Goal: Information Seeking & Learning: Compare options

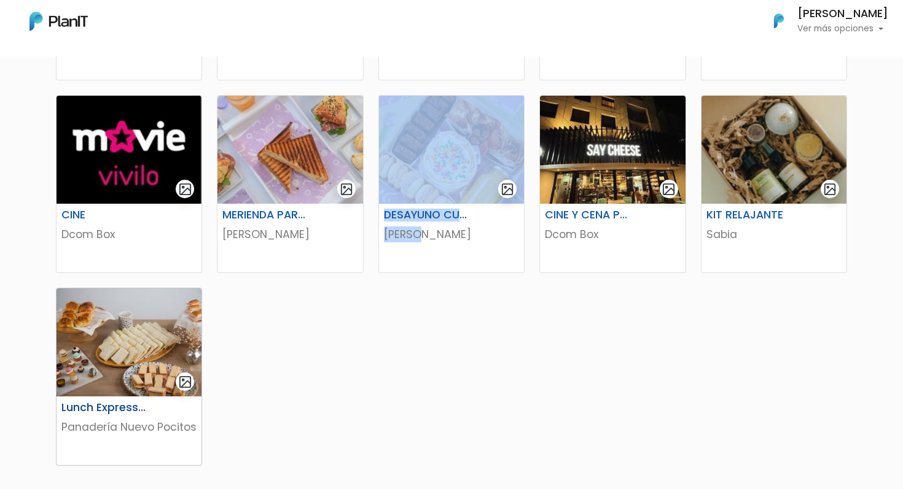
scroll to position [750, 0]
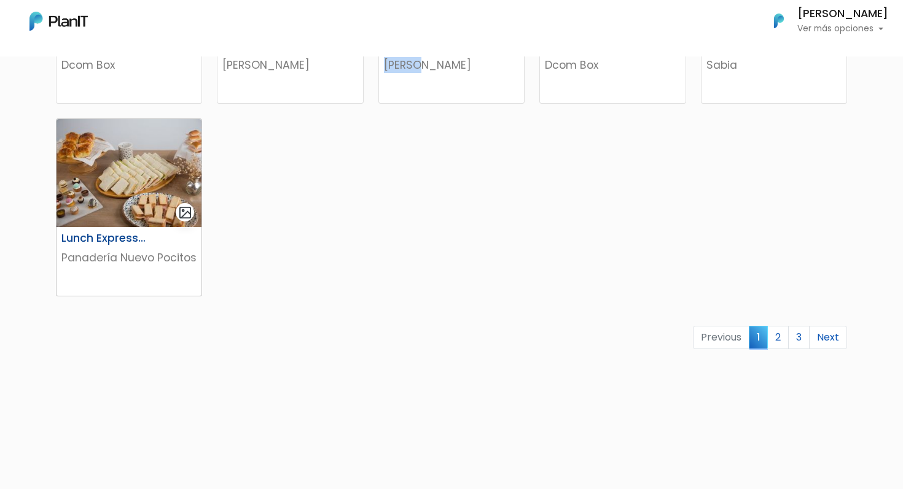
click at [126, 225] on img at bounding box center [128, 173] width 145 height 108
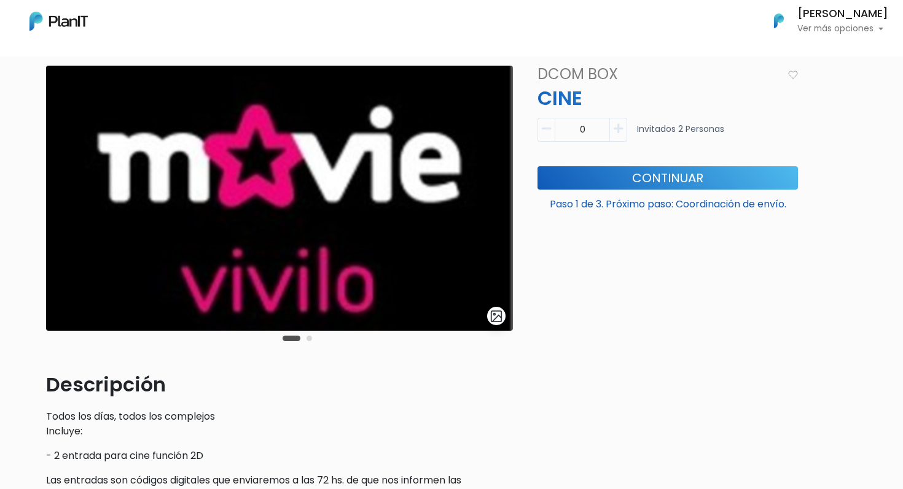
scroll to position [49, 0]
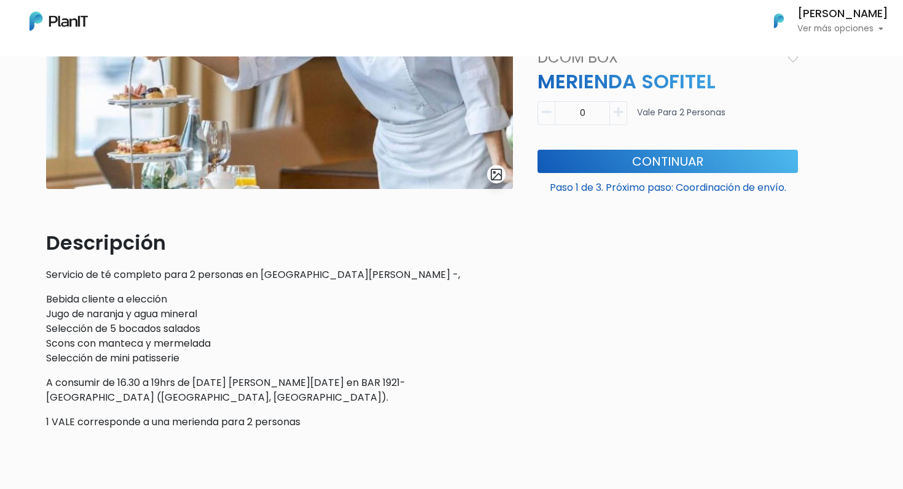
scroll to position [201, 0]
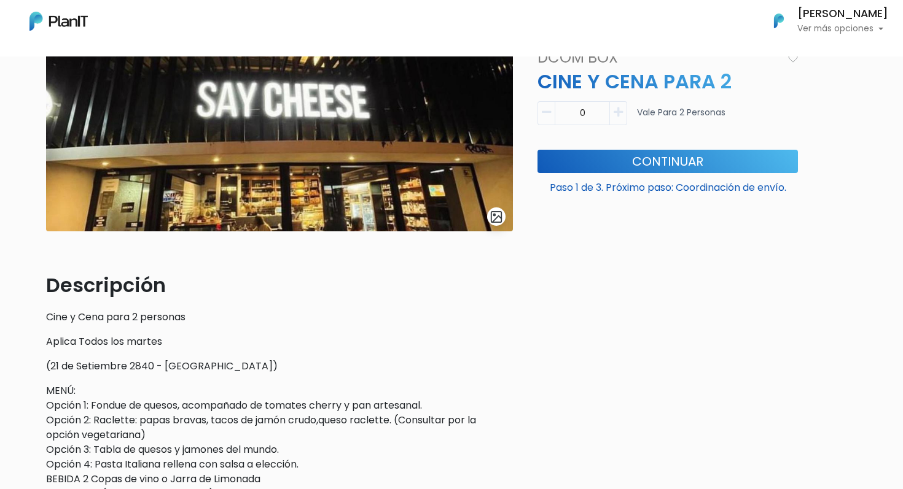
scroll to position [349, 0]
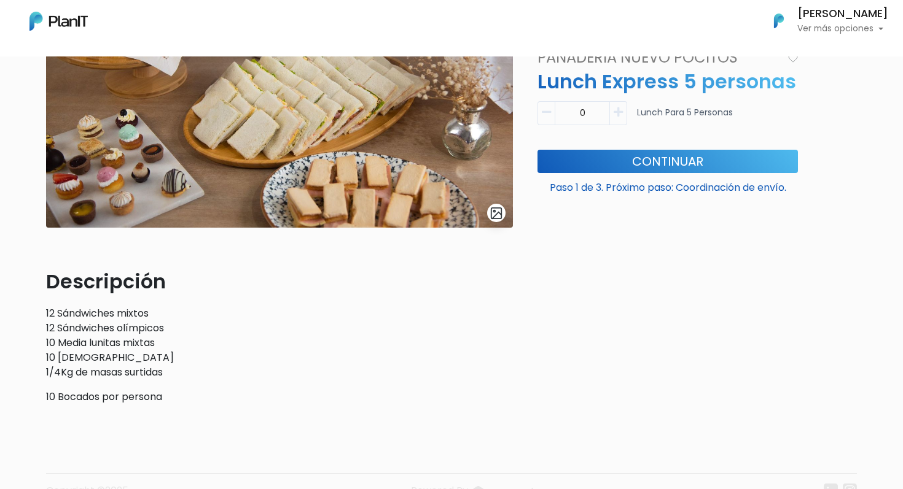
scroll to position [217, 0]
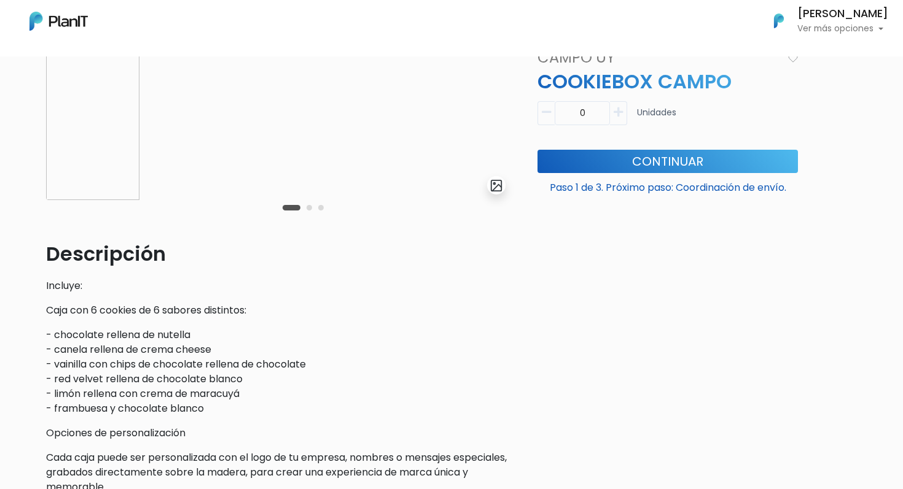
scroll to position [189, 0]
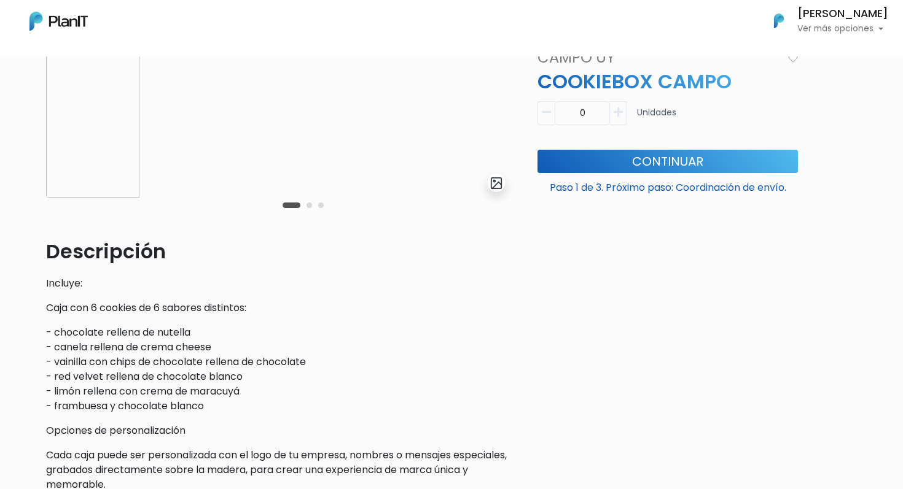
click at [311, 202] on div "Carousel Pagination" at bounding box center [302, 205] width 47 height 15
click at [311, 206] on button "Carousel Page 2" at bounding box center [309, 206] width 6 height 6
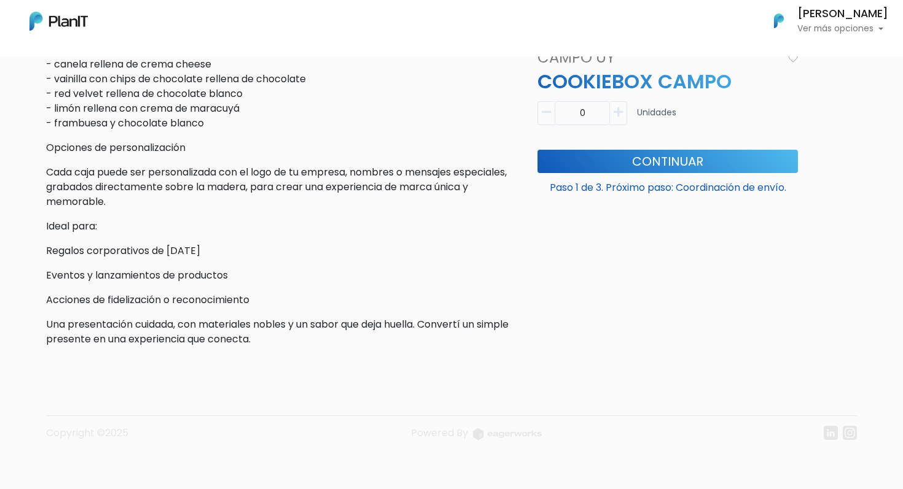
scroll to position [0, 0]
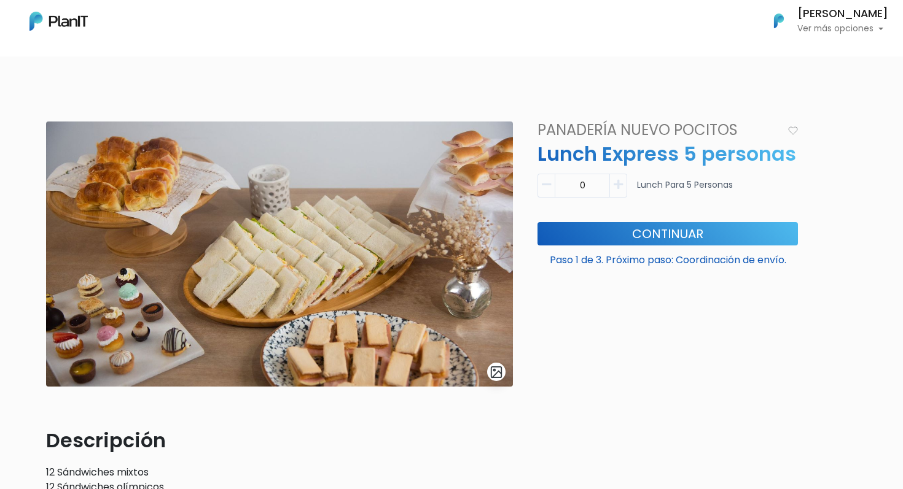
click at [60, 17] on img at bounding box center [58, 21] width 58 height 19
